Goal: Transaction & Acquisition: Purchase product/service

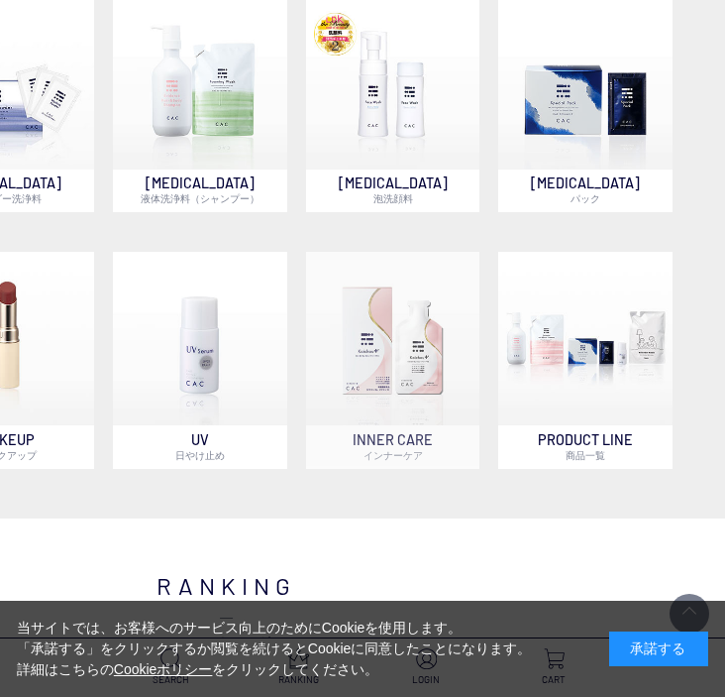
scroll to position [1284, 325]
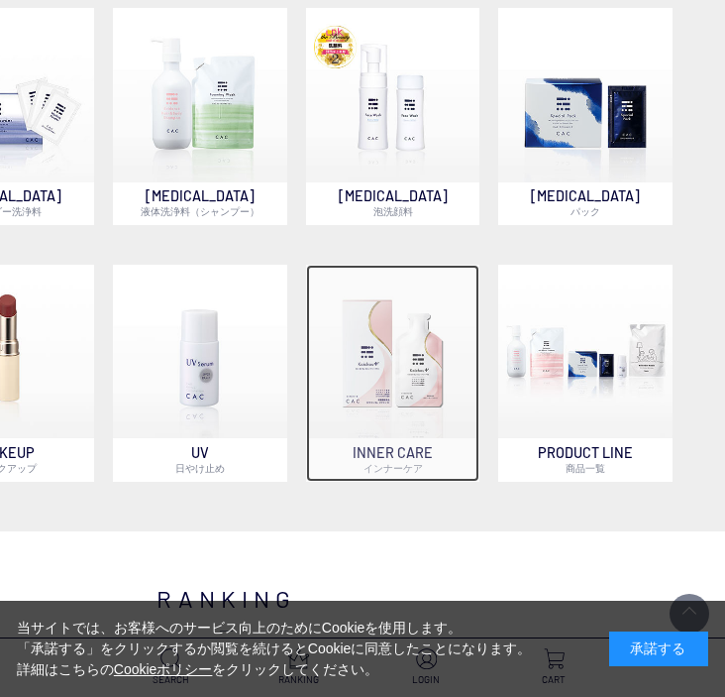
click at [422, 377] on img at bounding box center [393, 352] width 174 height 174
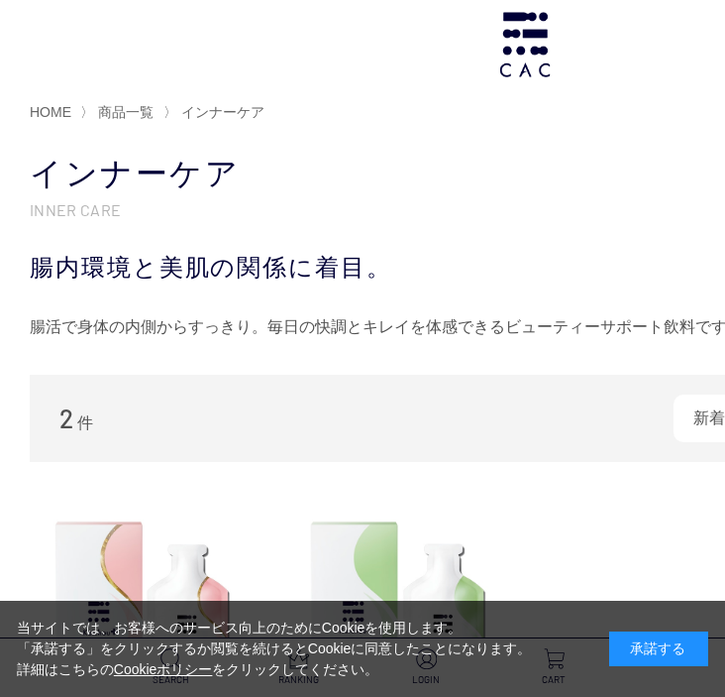
click at [422, 377] on div "2 件 新着順 商品コード 商品名 発売日 価格(安い順) 価格(高い順) 発売日＋商品名" at bounding box center [525, 418] width 991 height 87
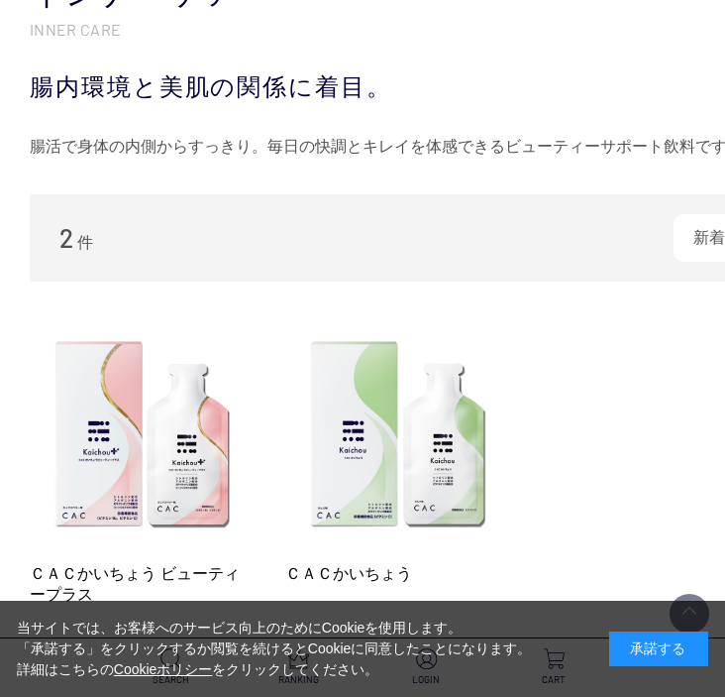
scroll to position [342, 0]
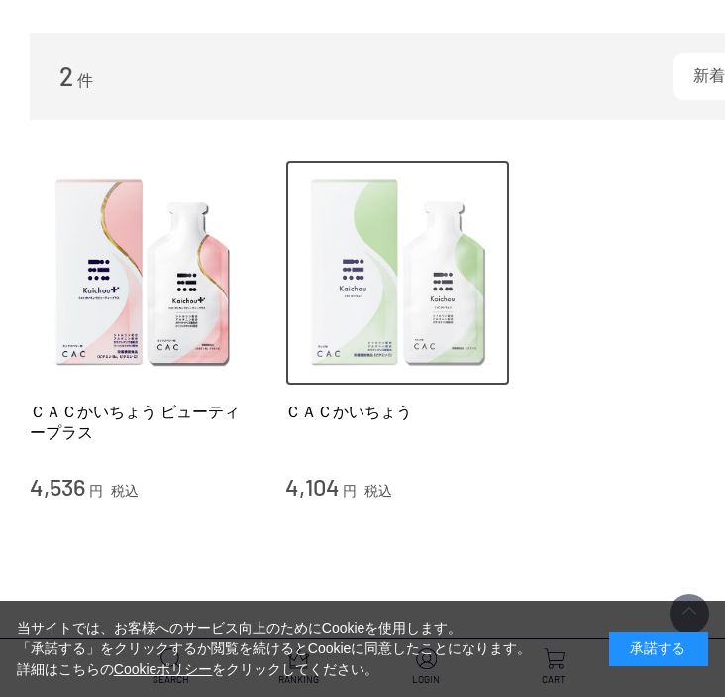
click at [432, 348] on img at bounding box center [398, 273] width 226 height 226
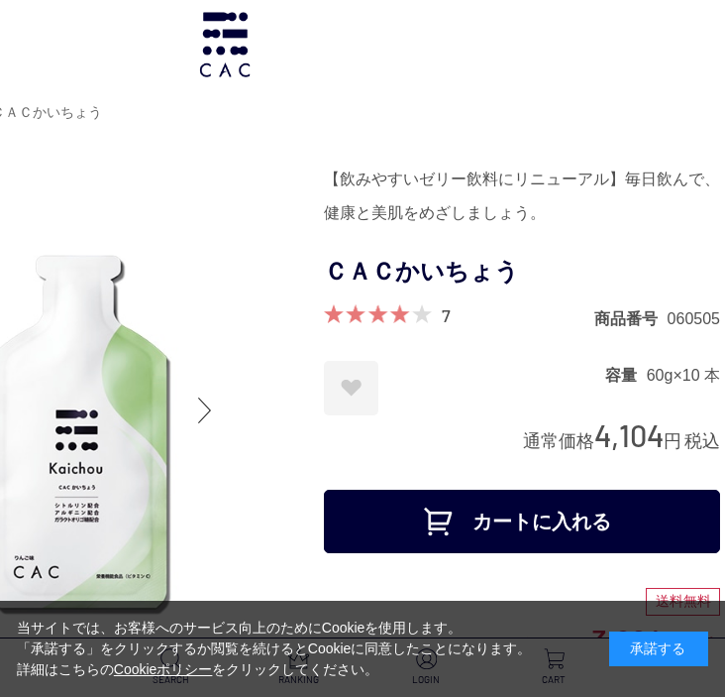
scroll to position [0, 325]
